Goal: Browse casually: Explore the website without a specific task or goal

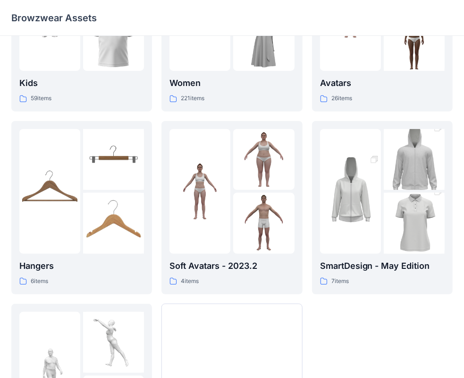
scroll to position [112, 0]
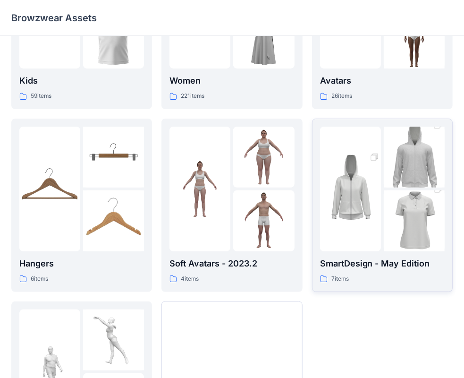
click at [386, 205] on img at bounding box center [414, 221] width 61 height 92
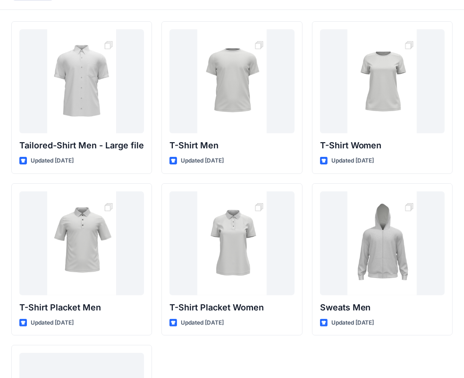
scroll to position [15, 0]
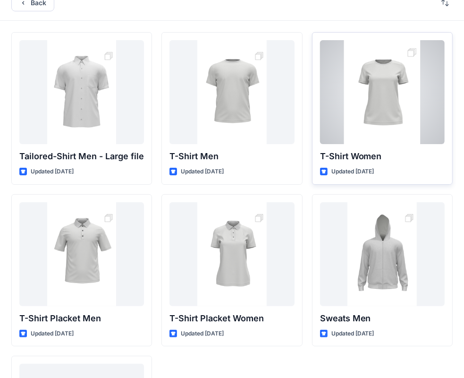
click at [372, 110] on div at bounding box center [382, 92] width 125 height 104
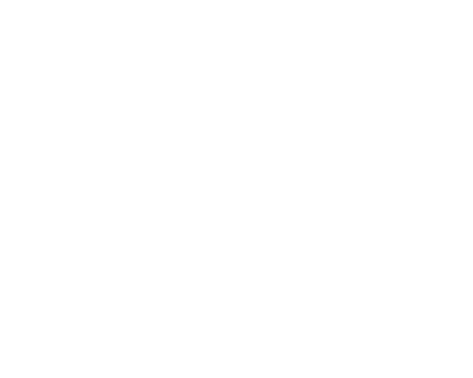
click at [372, 110] on div at bounding box center [236, 189] width 473 height 378
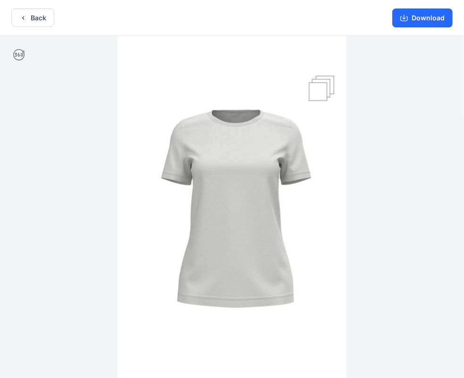
scroll to position [2, 0]
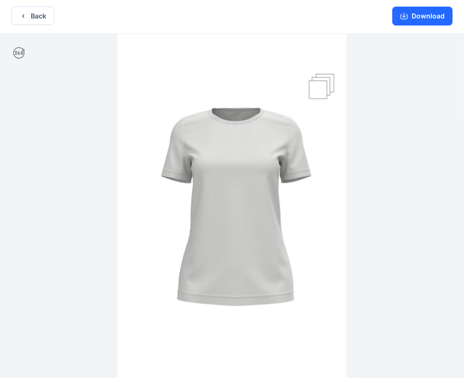
click at [318, 84] on img at bounding box center [232, 206] width 229 height 344
click at [19, 52] on icon at bounding box center [18, 52] width 11 height 11
click at [156, 282] on img at bounding box center [232, 206] width 229 height 344
click at [138, 246] on img at bounding box center [232, 206] width 229 height 344
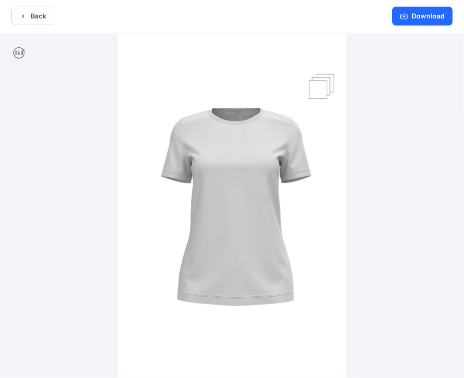
click at [138, 246] on img at bounding box center [232, 206] width 229 height 344
drag, startPoint x: 138, startPoint y: 246, endPoint x: 321, endPoint y: 212, distance: 186.4
click at [321, 212] on img at bounding box center [232, 206] width 229 height 344
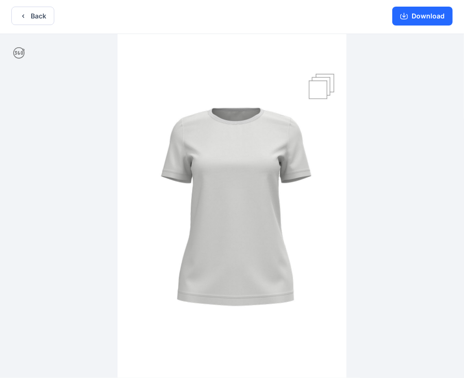
click at [321, 212] on img at bounding box center [232, 206] width 229 height 344
click at [318, 90] on img at bounding box center [232, 206] width 229 height 344
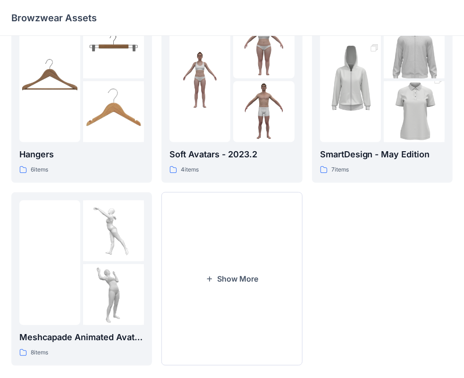
scroll to position [234, 0]
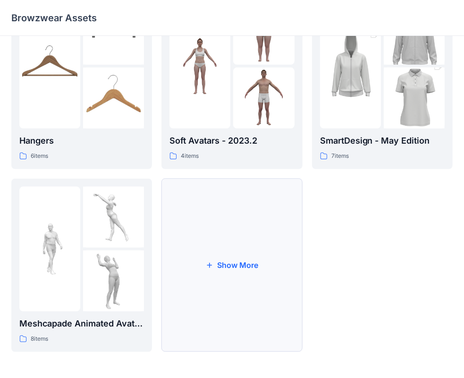
click at [222, 249] on button "Show More" at bounding box center [232, 265] width 141 height 173
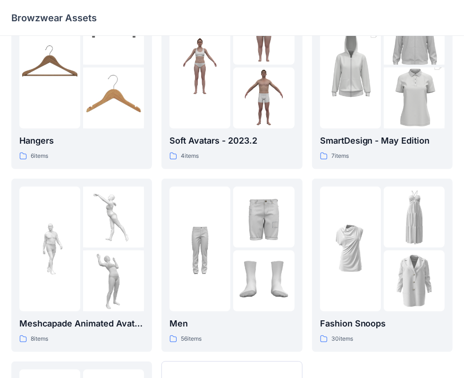
click at [222, 249] on div at bounding box center [200, 249] width 61 height 125
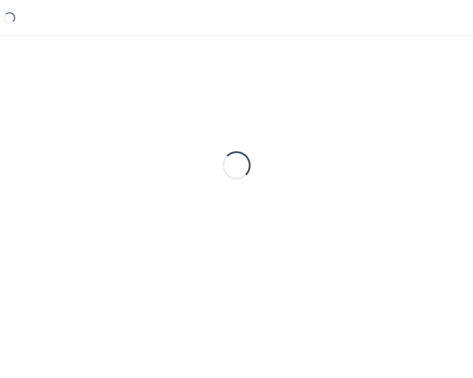
click at [222, 249] on div "Loading..." at bounding box center [236, 165] width 450 height 236
